Goal: Task Accomplishment & Management: Manage account settings

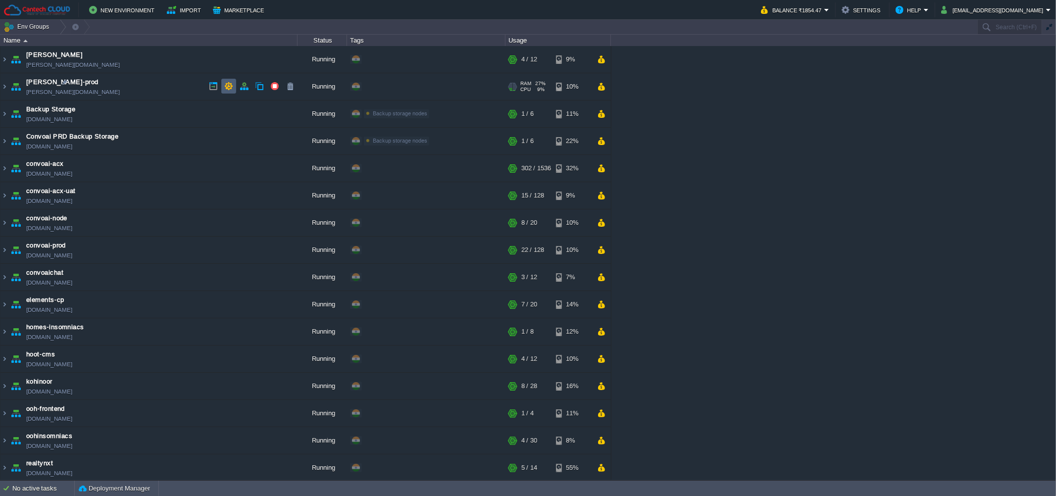
click at [226, 91] on td at bounding box center [228, 86] width 15 height 15
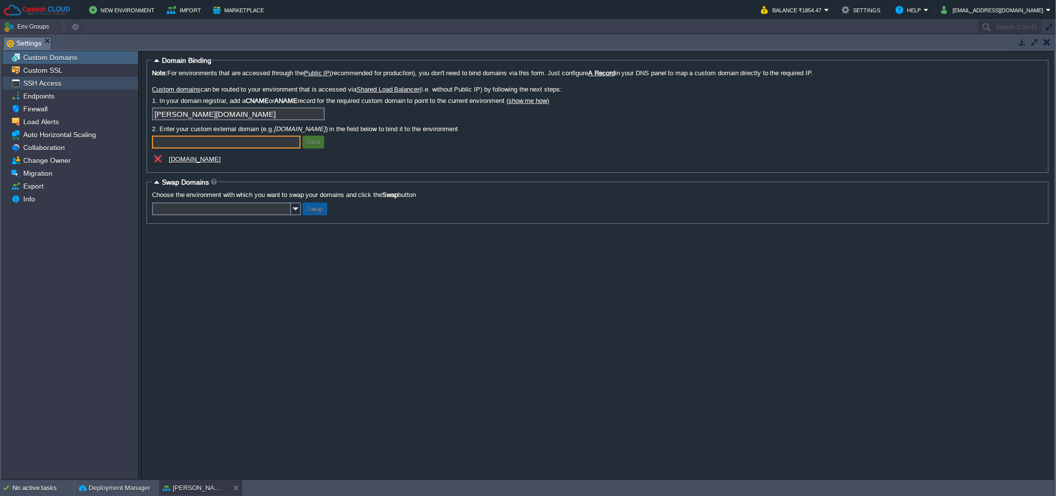
click at [64, 83] on div "SSH Access" at bounding box center [70, 83] width 136 height 13
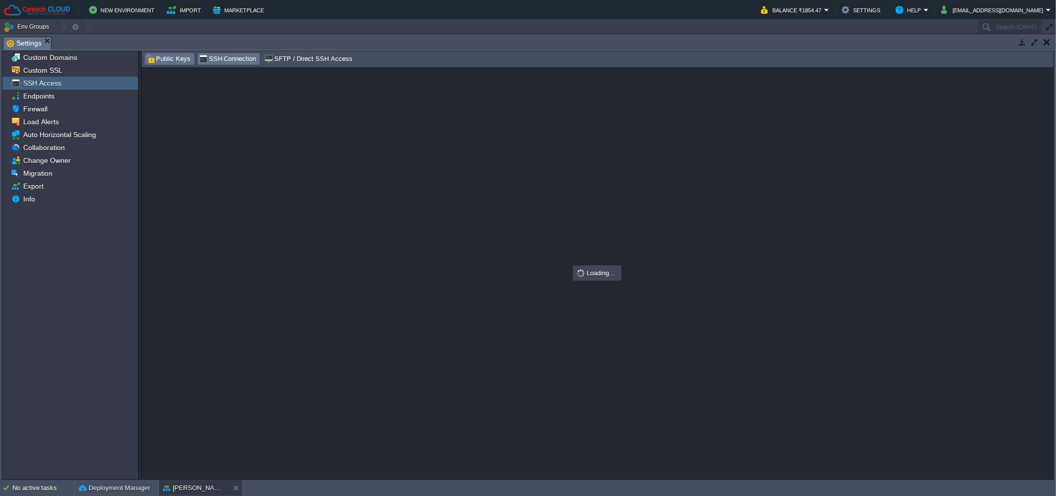
click at [167, 63] on span "Public Keys" at bounding box center [168, 58] width 45 height 11
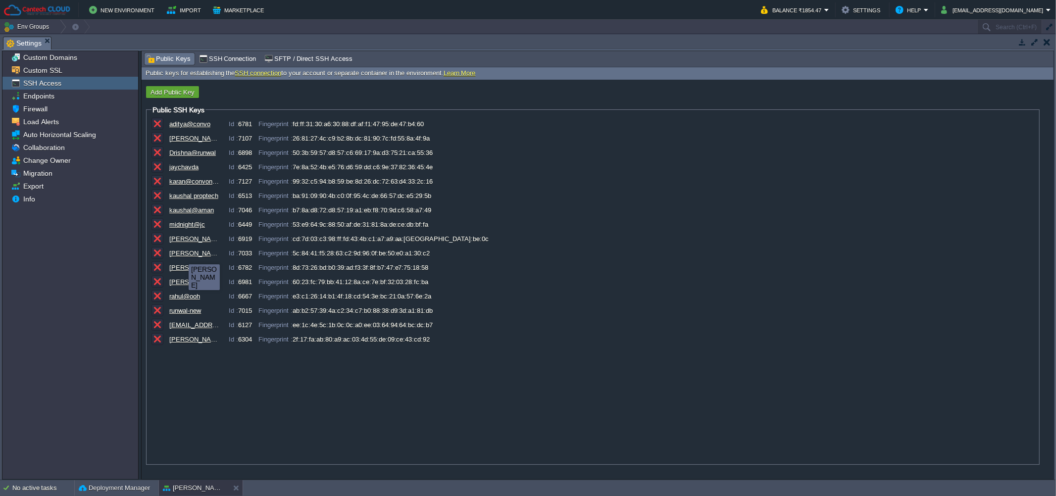
click at [181, 254] on div "[PERSON_NAME]" at bounding box center [193, 252] width 49 height 7
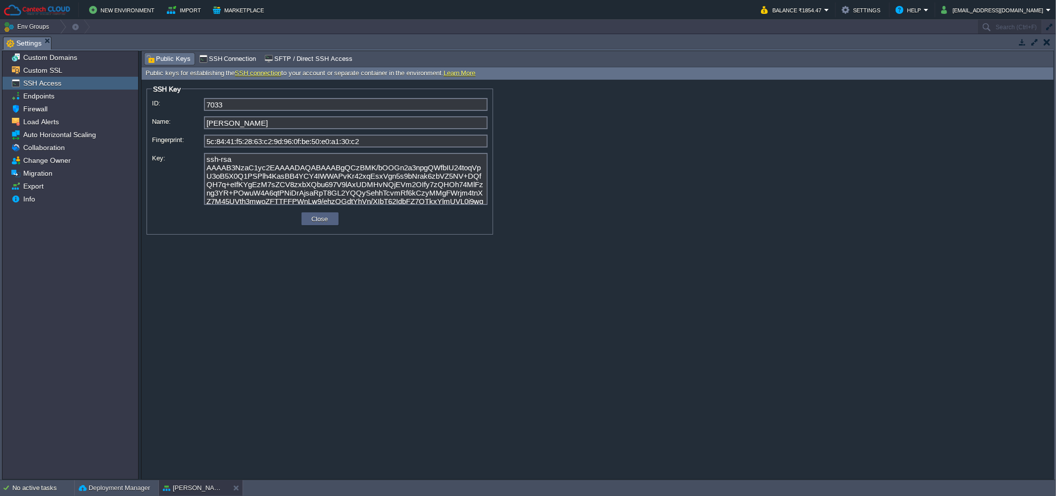
click at [272, 183] on textarea "ssh-rsa AAAAB3NzaC1yc2EAAAADAQABAAABgQCzBMK/bOOGn2a3npgQWfbIU24toqVpU3oB5X0Q1PS…" at bounding box center [346, 179] width 284 height 52
click at [323, 222] on button "Close" at bounding box center [320, 218] width 22 height 9
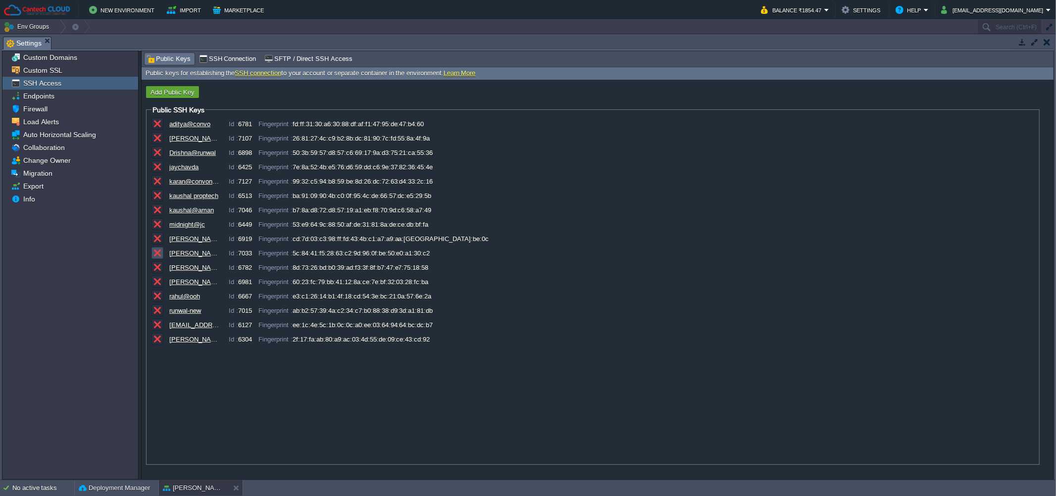
click at [155, 254] on button "button" at bounding box center [157, 252] width 9 height 9
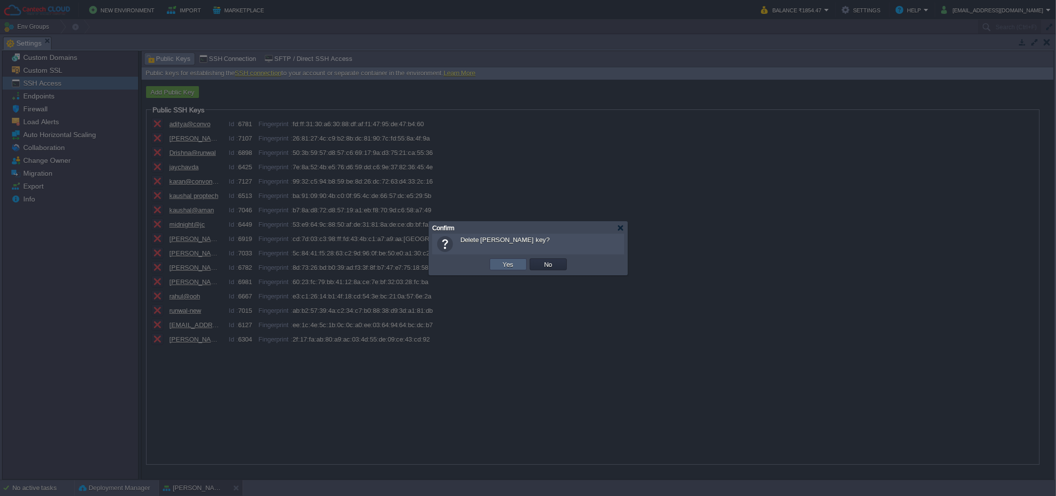
click at [502, 259] on td "Yes" at bounding box center [507, 264] width 37 height 12
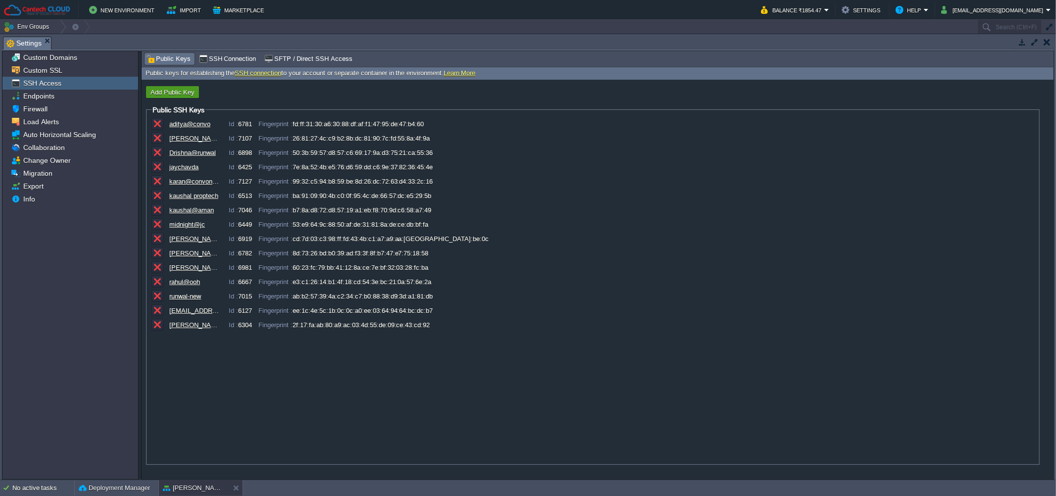
click at [155, 94] on button "Add Public Key" at bounding box center [172, 92] width 50 height 9
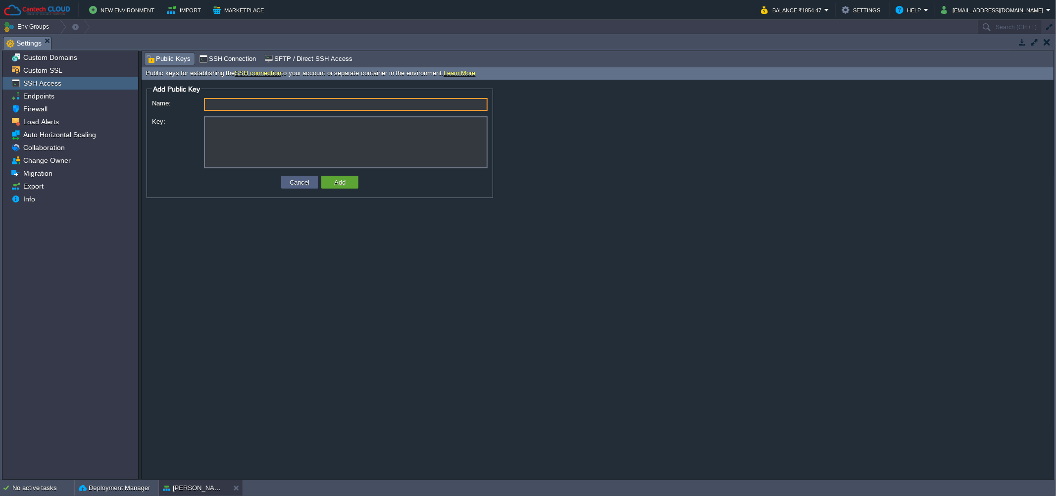
click at [286, 137] on textarea "Key:" at bounding box center [346, 142] width 284 height 52
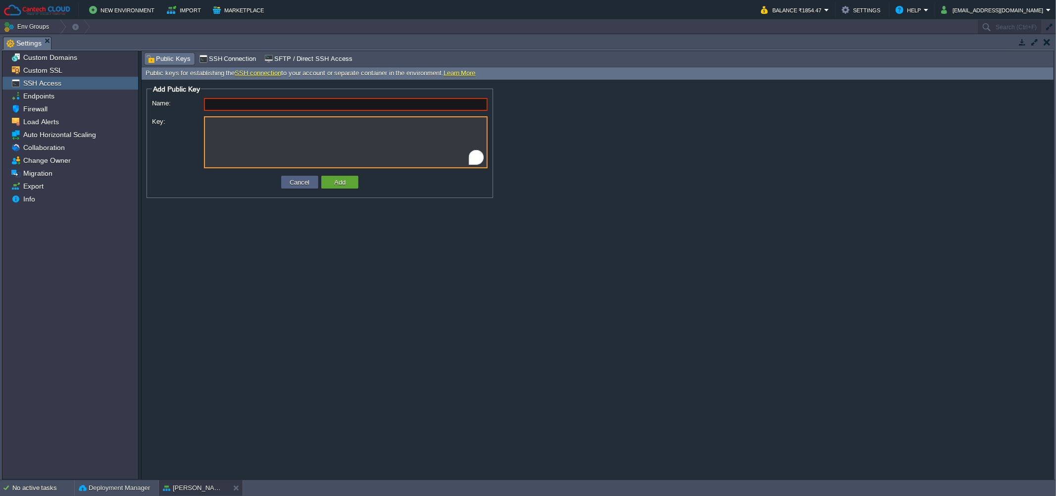
paste textarea "ssh-ed25519 AAAAC3NzaC1lZDI1NTE5AAAAIIaq2NQmCNtnMDeRHCnoi/CG/2vjdm7CJolkMrUzt/R…"
type textarea "ssh-ed25519 AAAAC3NzaC1lZDI1NTE5AAAAIIaq2NQmCNtnMDeRHCnoi/CG/2vjdm7CJolkMrUzt/R…"
type input "[PERSON_NAME][EMAIL_ADDRESS][DOMAIN_NAME]"
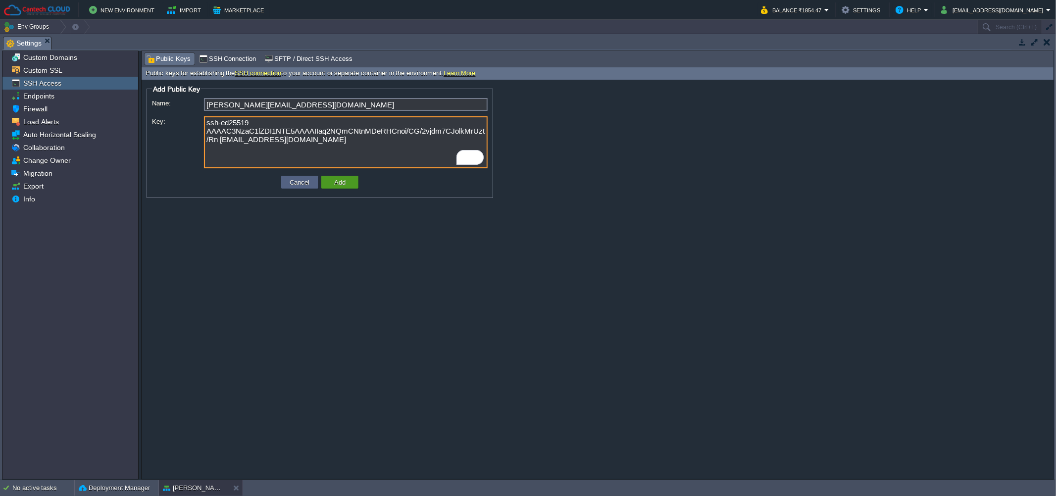
type textarea "ssh-ed25519 AAAAC3NzaC1lZDI1NTE5AAAAIIaq2NQmCNtnMDeRHCnoi/CG/2vjdm7CJolkMrUzt/R…"
click at [342, 181] on button "Add" at bounding box center [339, 182] width 17 height 9
